Goal: Transaction & Acquisition: Purchase product/service

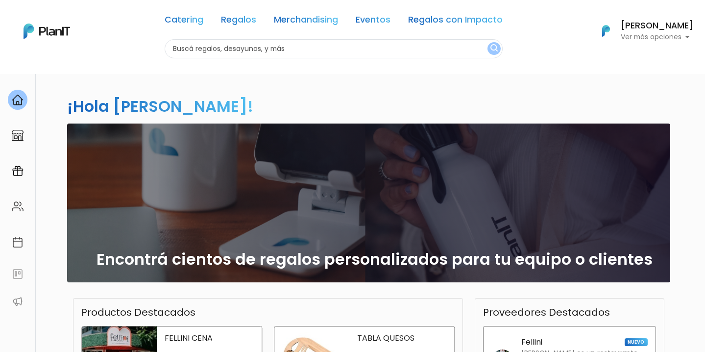
click at [372, 42] on input "text" at bounding box center [334, 48] width 338 height 19
type input "canasta"
click at [487, 42] on button "submit" at bounding box center [493, 48] width 13 height 13
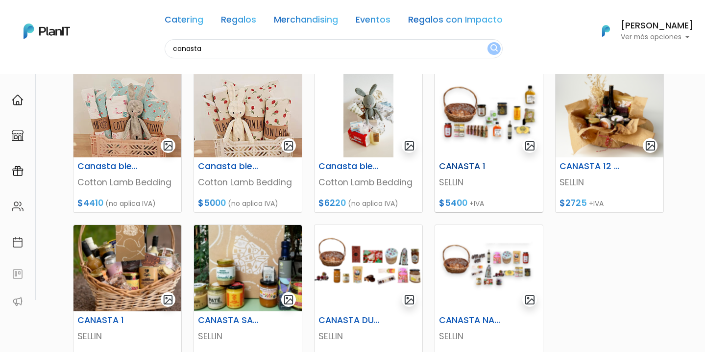
scroll to position [132, 0]
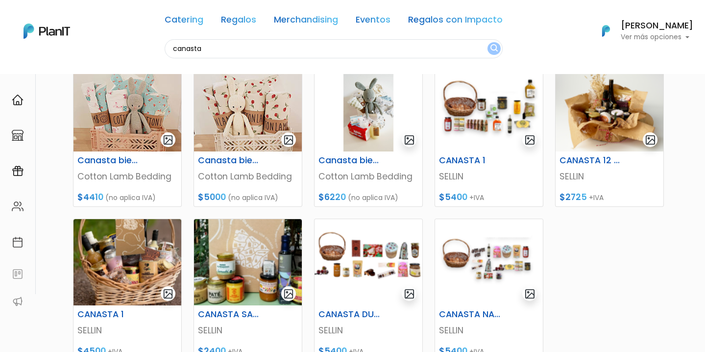
click at [315, 49] on input "canasta" at bounding box center [334, 48] width 338 height 19
type input "canasta navideña"
click at [487, 42] on button "submit" at bounding box center [493, 48] width 13 height 13
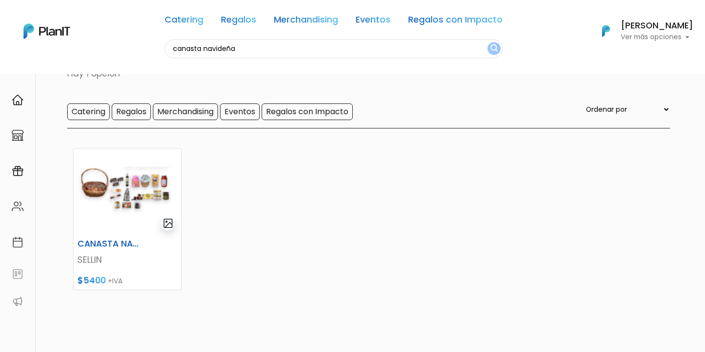
scroll to position [51, 0]
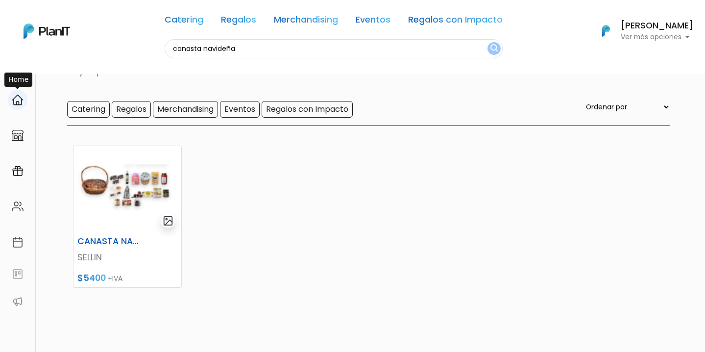
click at [19, 93] on div at bounding box center [18, 100] width 20 height 20
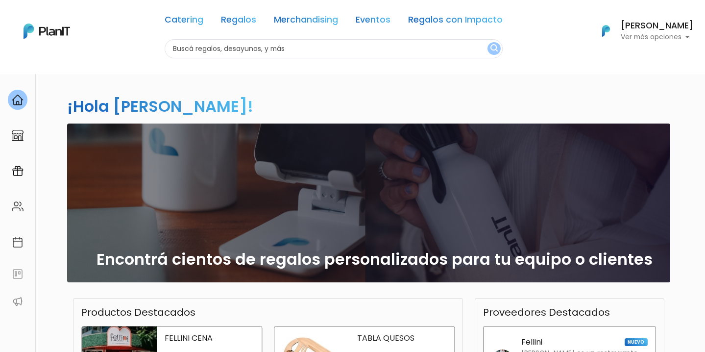
click at [281, 50] on input "text" at bounding box center [334, 48] width 338 height 19
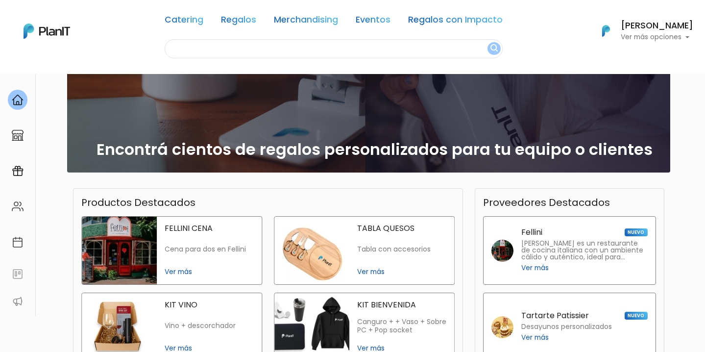
scroll to position [109, 0]
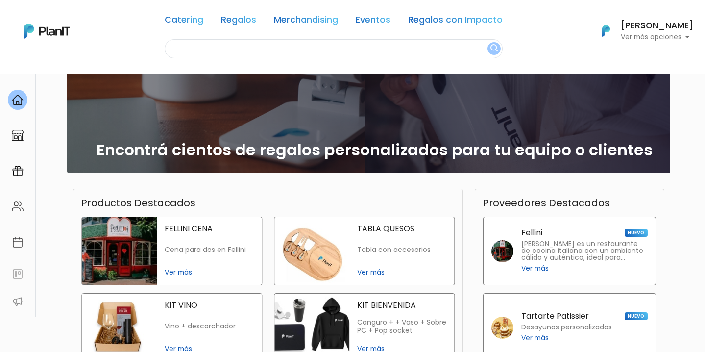
click at [272, 54] on input "text" at bounding box center [334, 48] width 338 height 19
type input "canasta"
click at [487, 42] on button "submit" at bounding box center [493, 48] width 13 height 13
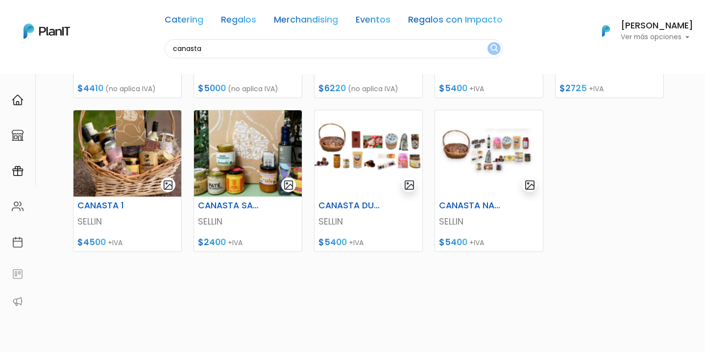
scroll to position [253, 0]
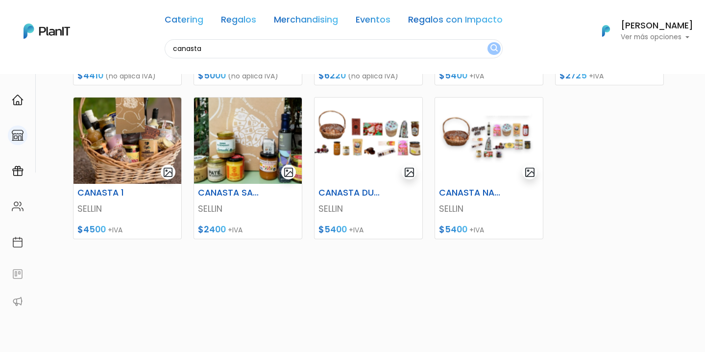
click at [22, 135] on img at bounding box center [18, 135] width 12 height 12
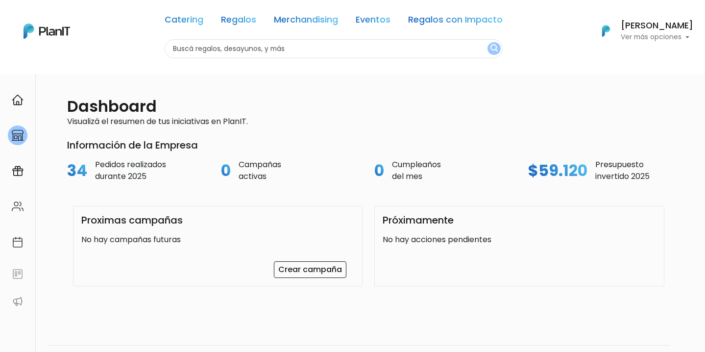
scroll to position [74, 0]
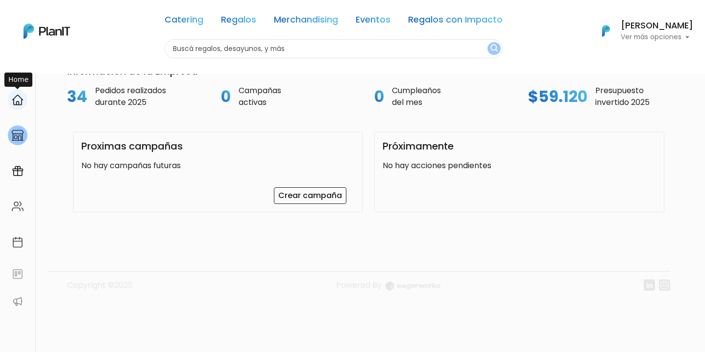
click at [19, 103] on img at bounding box center [18, 100] width 12 height 12
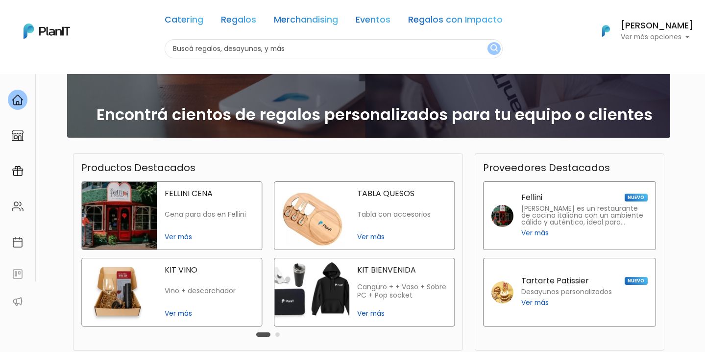
scroll to position [145, 0]
click at [174, 301] on div "KIT VINO Vino + descorchador Ver más" at bounding box center [209, 292] width 105 height 68
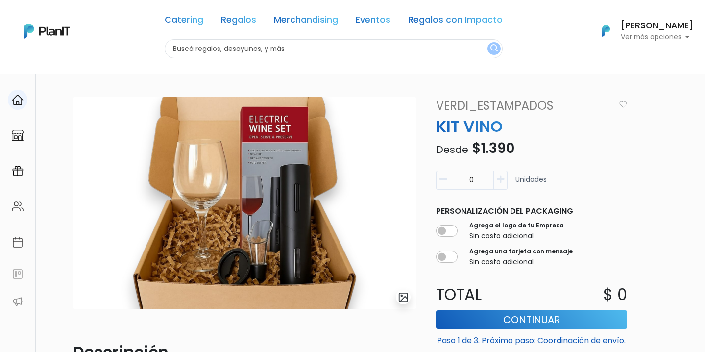
click at [11, 97] on div at bounding box center [18, 100] width 20 height 20
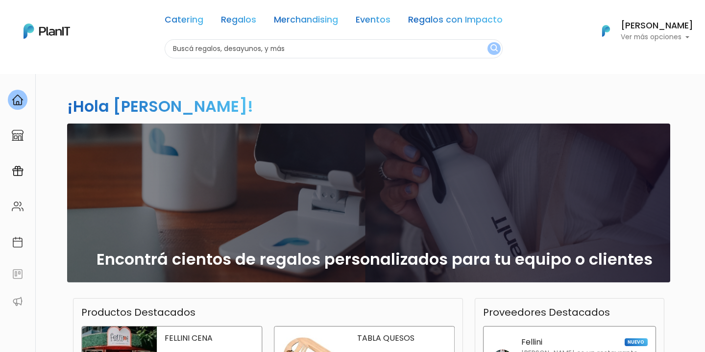
click at [668, 34] on p "Ver más opciones" at bounding box center [657, 37] width 73 height 7
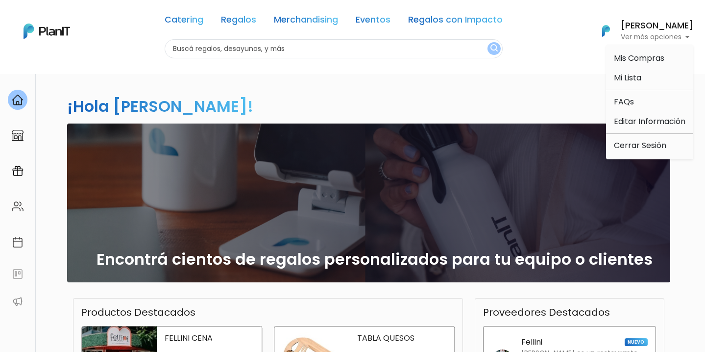
click at [420, 63] on nav "Catering Regalos Merchandising Eventos Regalos con Impacto Catering Regalos Mer…" at bounding box center [352, 37] width 705 height 74
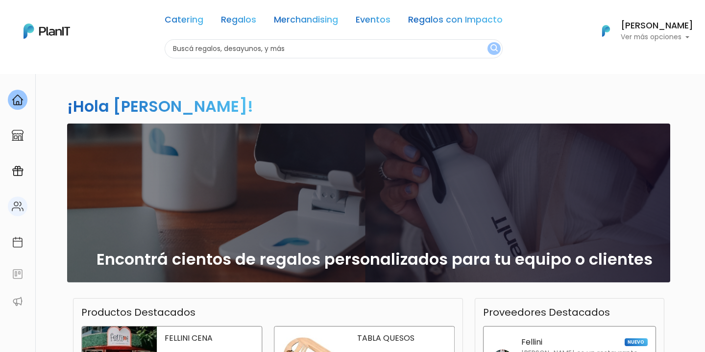
click at [13, 219] on link at bounding box center [17, 207] width 35 height 28
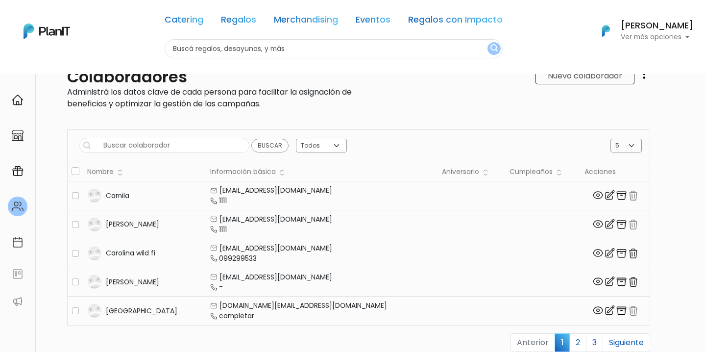
scroll to position [33, 0]
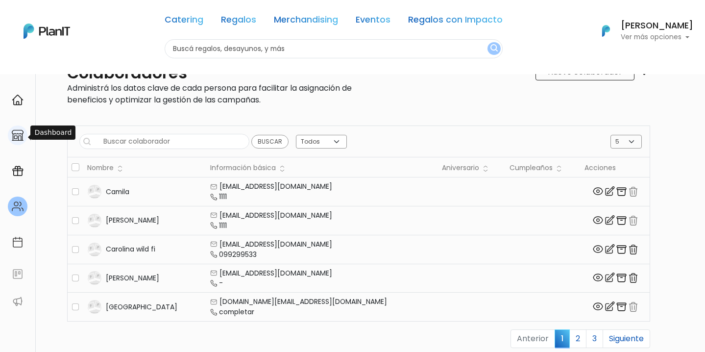
click at [23, 136] on img at bounding box center [18, 135] width 12 height 12
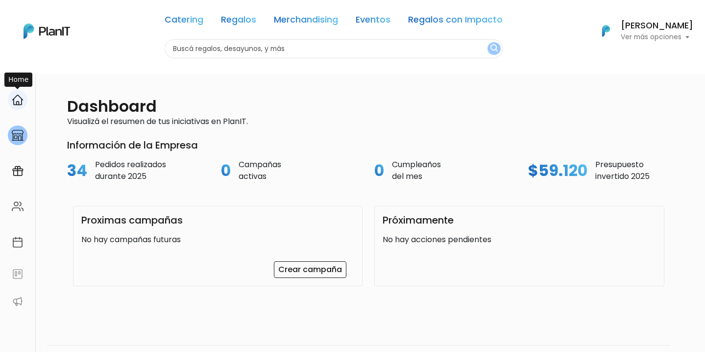
click at [18, 101] on img at bounding box center [18, 100] width 12 height 12
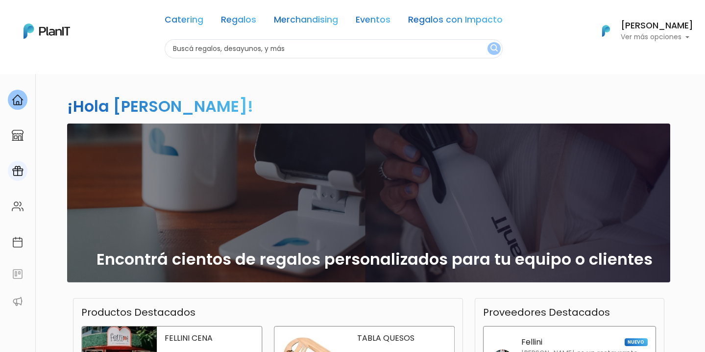
click at [8, 160] on link at bounding box center [17, 171] width 35 height 28
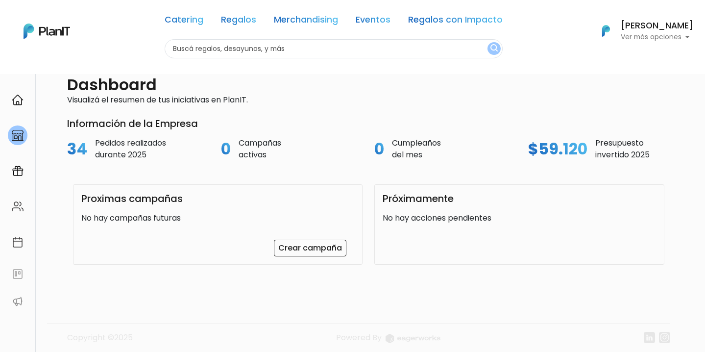
scroll to position [35, 0]
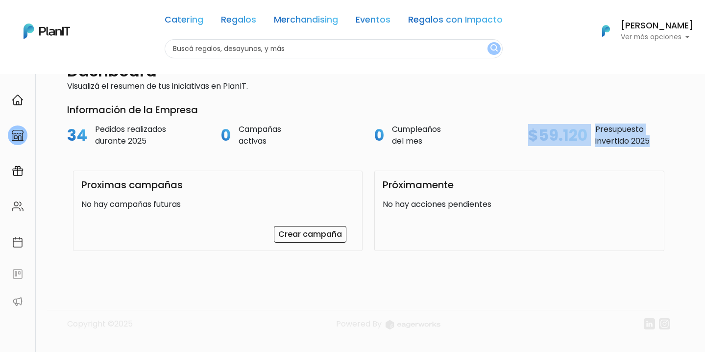
drag, startPoint x: 530, startPoint y: 136, endPoint x: 670, endPoint y: 140, distance: 140.7
click at [673, 136] on div "$59.120 Presupuesto invertido 2025" at bounding box center [599, 135] width 154 height 24
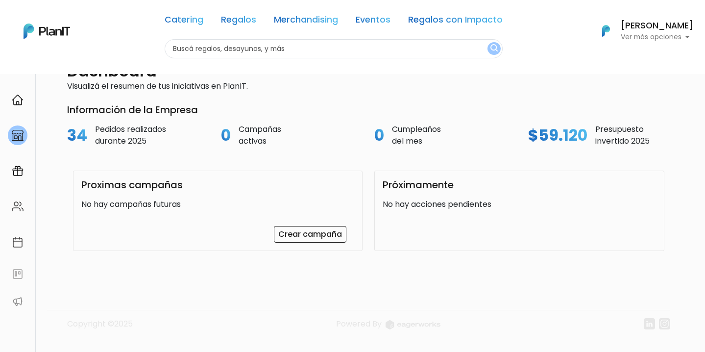
click at [630, 109] on h3 "Información de la Empresa" at bounding box center [368, 110] width 603 height 12
drag, startPoint x: 526, startPoint y: 137, endPoint x: 586, endPoint y: 135, distance: 59.8
click at [586, 135] on div "$59.120 Presupuesto invertido 2025" at bounding box center [599, 135] width 154 height 24
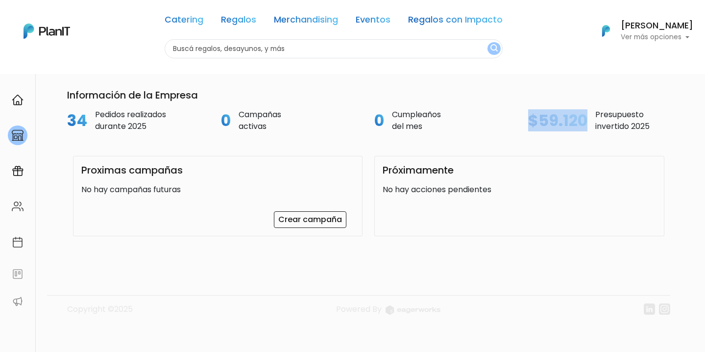
scroll to position [74, 0]
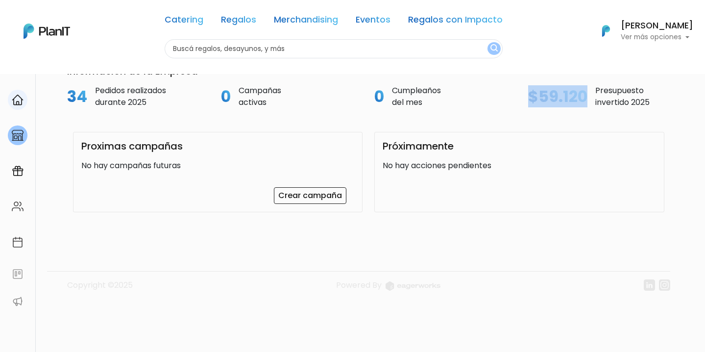
click at [9, 109] on link at bounding box center [17, 100] width 35 height 28
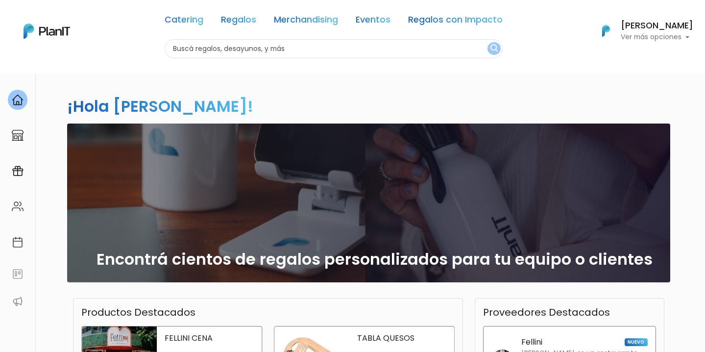
click at [670, 34] on p "Ver más opciones" at bounding box center [657, 37] width 73 height 7
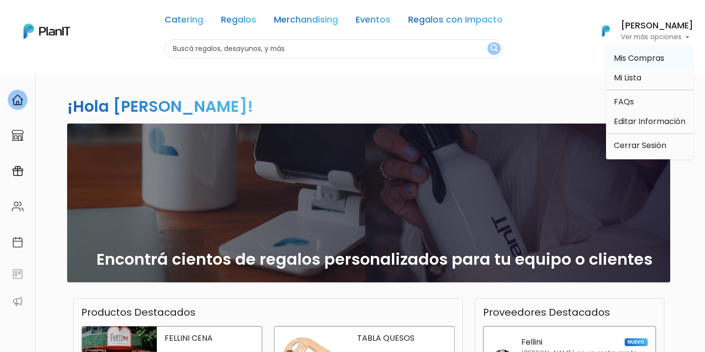
click at [655, 55] on span "Mis Compras" at bounding box center [639, 57] width 50 height 11
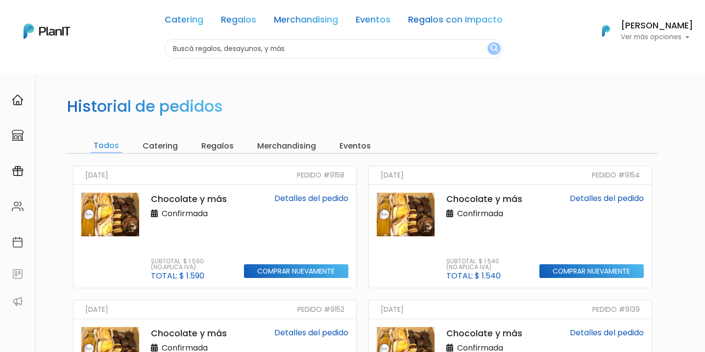
scroll to position [22, 0]
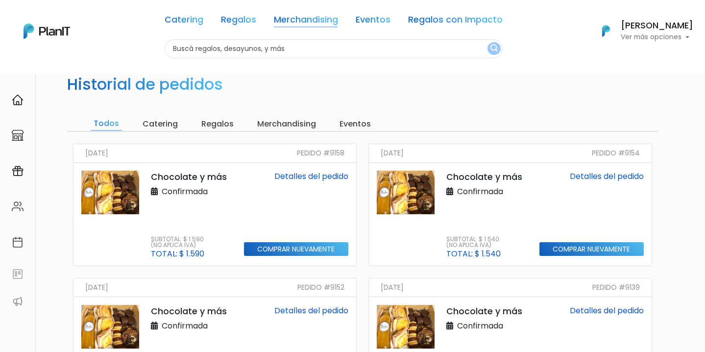
click at [323, 25] on link "Merchandising" at bounding box center [306, 22] width 64 height 12
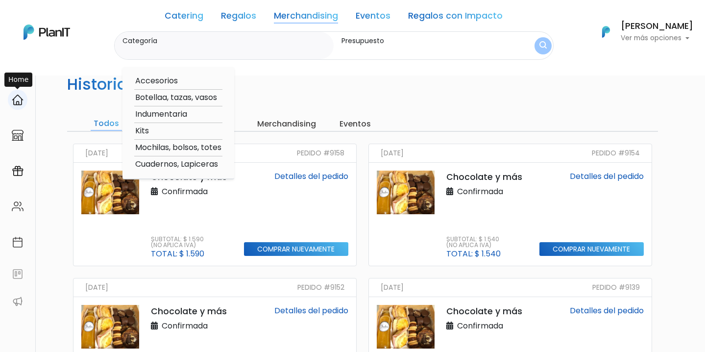
click at [14, 105] on img at bounding box center [18, 100] width 12 height 12
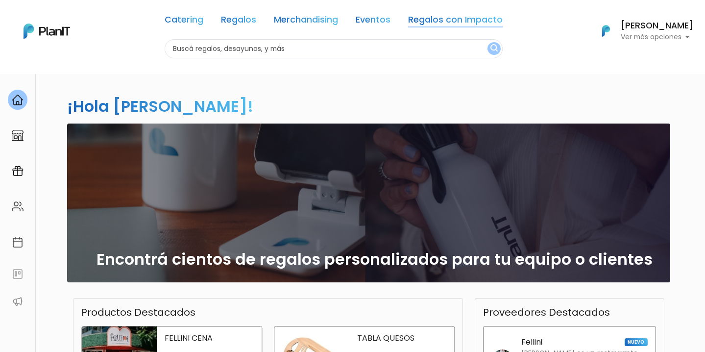
click at [419, 24] on link "Regalos con Impacto" at bounding box center [455, 22] width 95 height 12
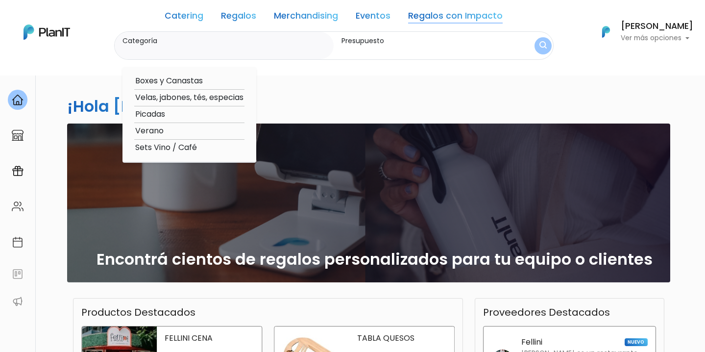
click at [435, 22] on link "Regalos con Impacto" at bounding box center [455, 18] width 95 height 12
click at [170, 81] on option "Boxes y Canastas" at bounding box center [189, 81] width 110 height 12
type input "Boxes y Canastas"
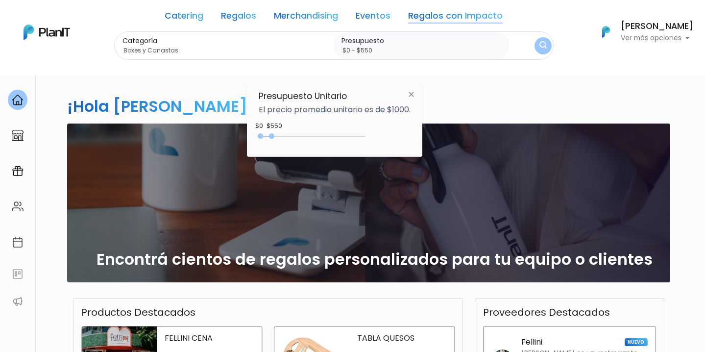
type input "$0 - $500"
drag, startPoint x: 281, startPoint y: 135, endPoint x: 273, endPoint y: 135, distance: 7.8
click at [273, 135] on div "0 : 500 0 500" at bounding box center [314, 138] width 103 height 10
click at [533, 44] on button "submit" at bounding box center [543, 46] width 20 height 20
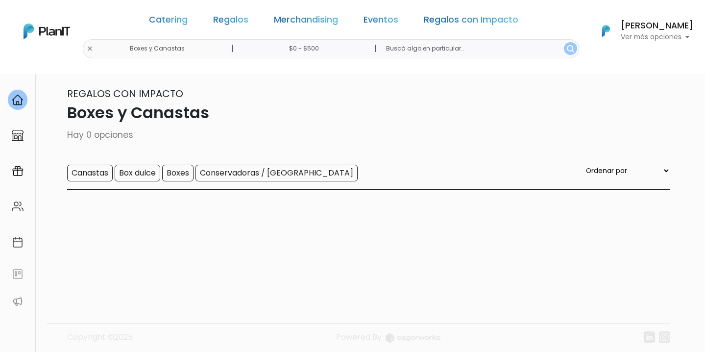
scroll to position [10, 0]
click at [310, 41] on input "$0 - $500" at bounding box center [305, 48] width 149 height 19
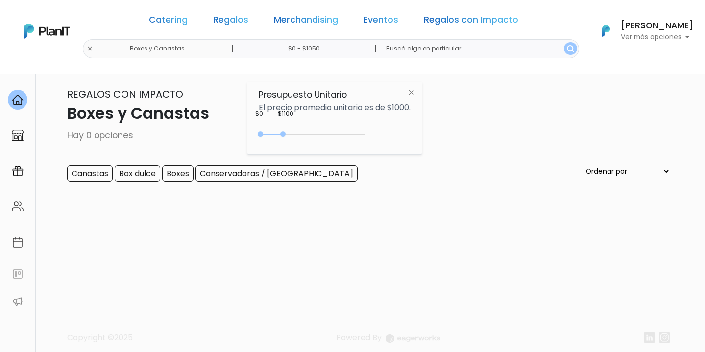
type input "$0 - $1000"
drag, startPoint x: 270, startPoint y: 134, endPoint x: 283, endPoint y: 134, distance: 12.7
click at [283, 134] on div "0 : 1000 0 1000" at bounding box center [314, 136] width 103 height 10
click at [536, 60] on nav "Catering Regalos Merchandising Eventos Regalos con Impacto Boxes y Canastas | $…" at bounding box center [352, 37] width 705 height 74
click at [567, 49] on img "submit" at bounding box center [570, 48] width 7 height 7
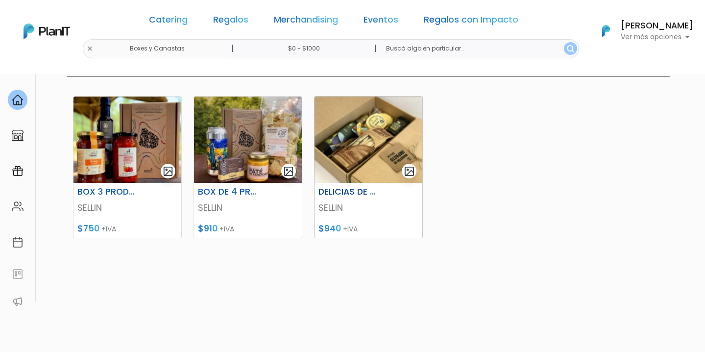
click at [345, 193] on h6 "DELICIAS DE MI PAÍS" at bounding box center [350, 192] width 74 height 10
click at [258, 227] on p "$910 +IVA" at bounding box center [248, 228] width 100 height 13
click at [108, 152] on img at bounding box center [127, 140] width 108 height 86
click at [319, 40] on input "$0 - $1000" at bounding box center [305, 48] width 149 height 19
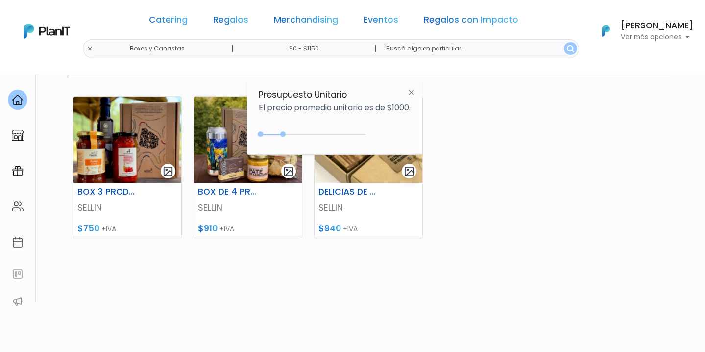
type input "$0 - $1200"
drag, startPoint x: 280, startPoint y: 136, endPoint x: 287, endPoint y: 138, distance: 7.7
click at [287, 138] on div "0 : 1200 0 1200" at bounding box center [314, 136] width 103 height 10
click at [564, 45] on button "submit" at bounding box center [570, 48] width 13 height 13
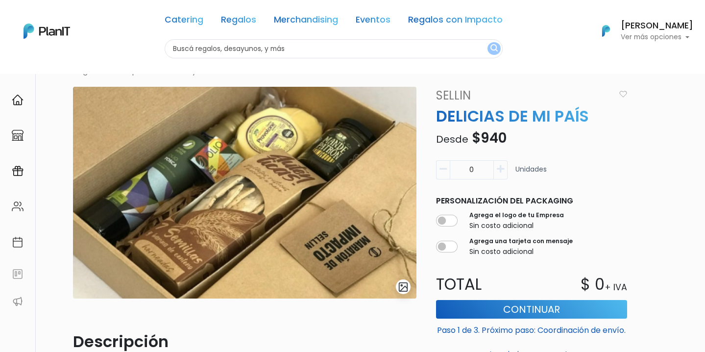
scroll to position [31, 0]
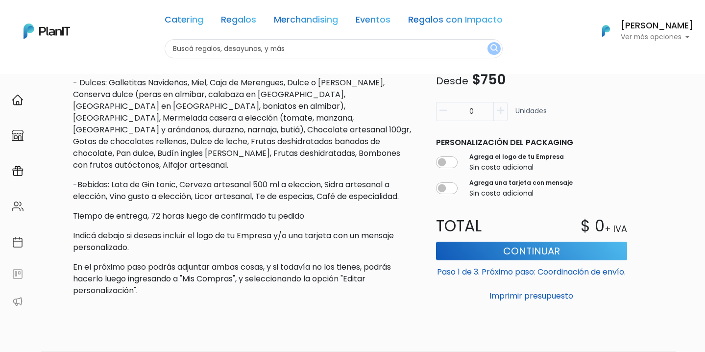
scroll to position [445, 0]
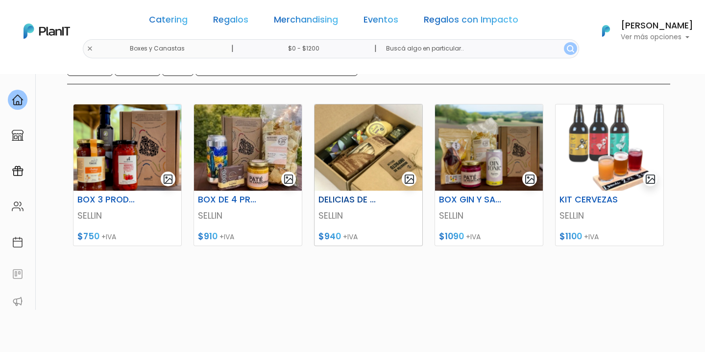
scroll to position [118, 0]
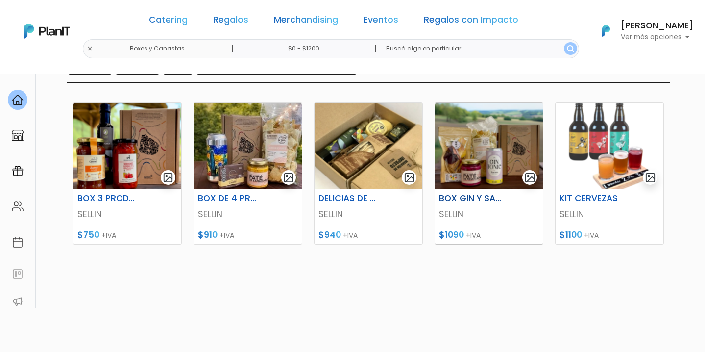
click at [473, 183] on img at bounding box center [489, 146] width 108 height 86
click at [478, 161] on img at bounding box center [489, 146] width 108 height 86
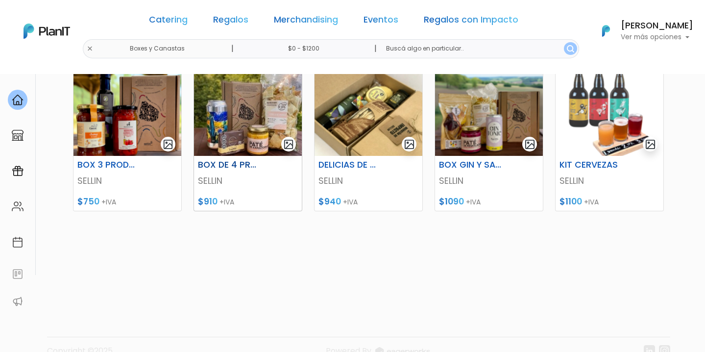
scroll to position [164, 0]
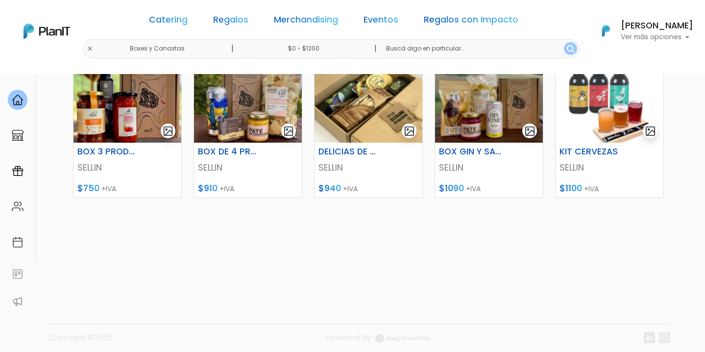
click at [21, 113] on link at bounding box center [17, 100] width 35 height 28
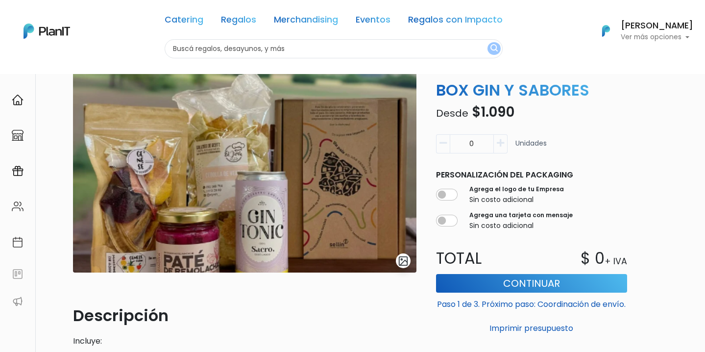
scroll to position [58, 0]
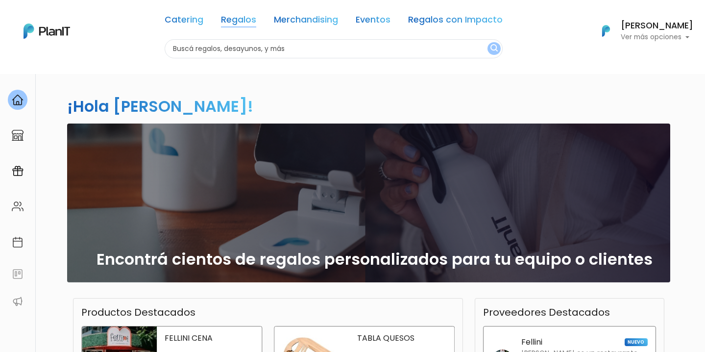
click at [239, 24] on link "Regalos" at bounding box center [238, 22] width 35 height 12
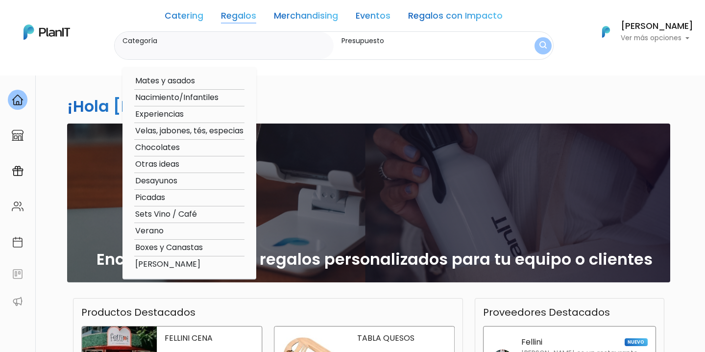
click at [172, 167] on option "Otras ideas" at bounding box center [189, 164] width 110 height 12
type input "Otras ideas"
type input "$0 - $1000"
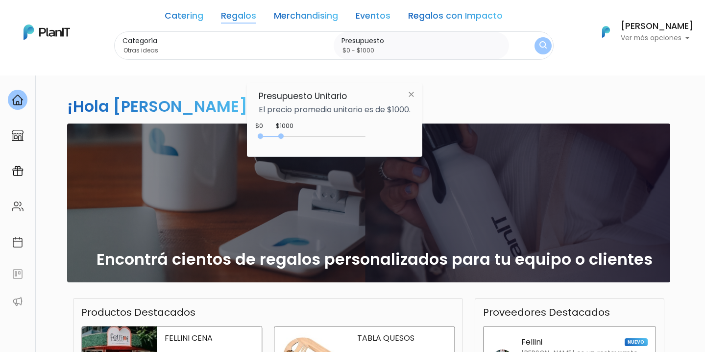
click at [533, 54] on div "Categoría Otras ideas Mates y asados Nacimiento/Infantiles Experiencias Velas, …" at bounding box center [333, 45] width 439 height 29
click at [539, 50] on img "submit" at bounding box center [542, 45] width 7 height 9
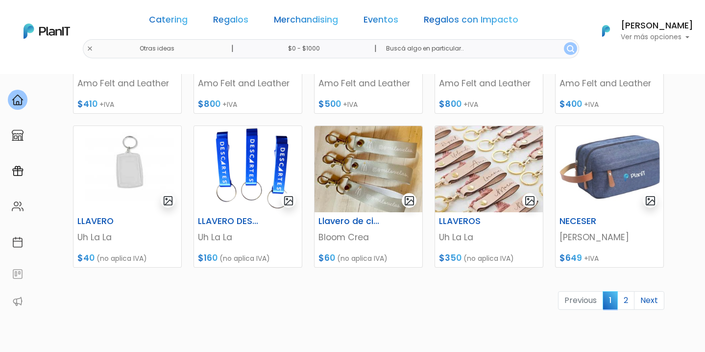
scroll to position [449, 0]
